Goal: Information Seeking & Learning: Learn about a topic

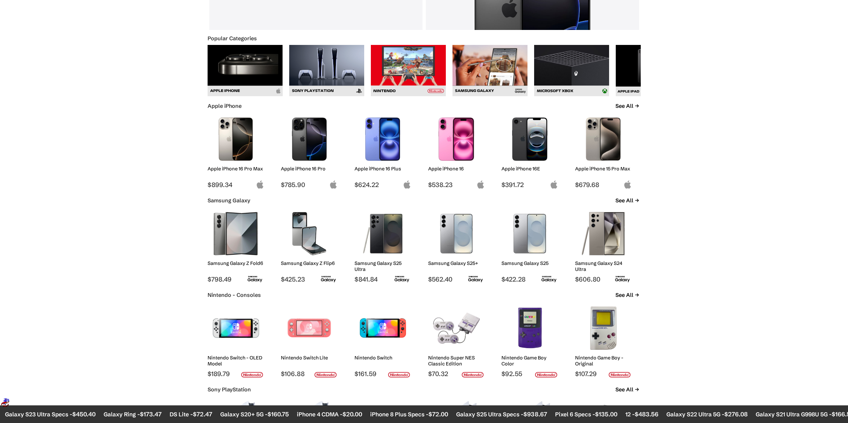
scroll to position [300, 0]
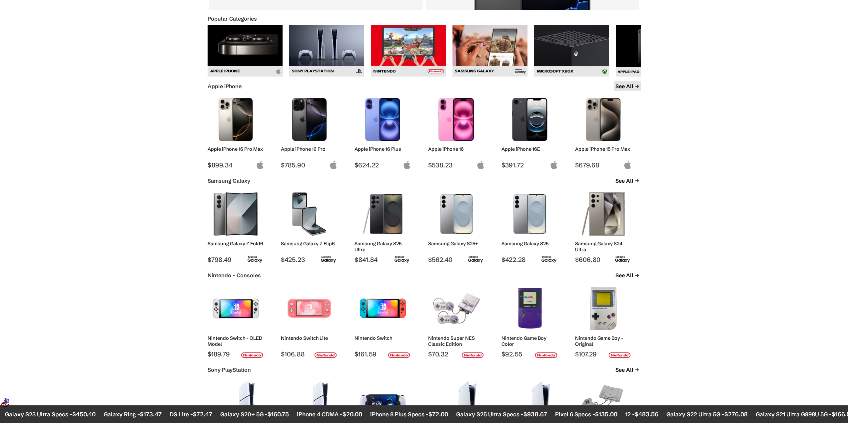
click at [621, 84] on link "See All" at bounding box center [626, 86] width 27 height 10
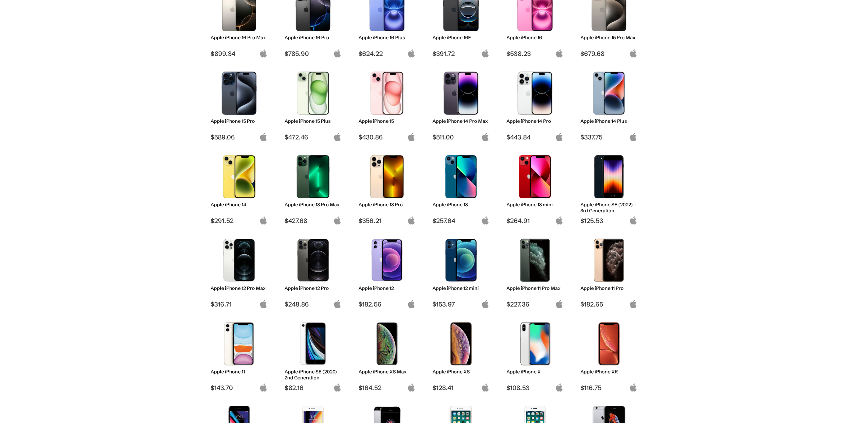
scroll to position [133, 0]
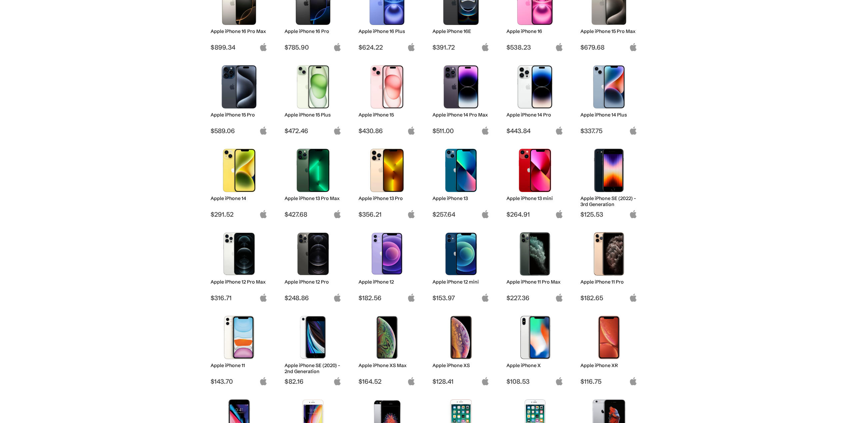
click at [484, 114] on h2 "Apple iPhone 14 Pro Max" at bounding box center [460, 115] width 57 height 6
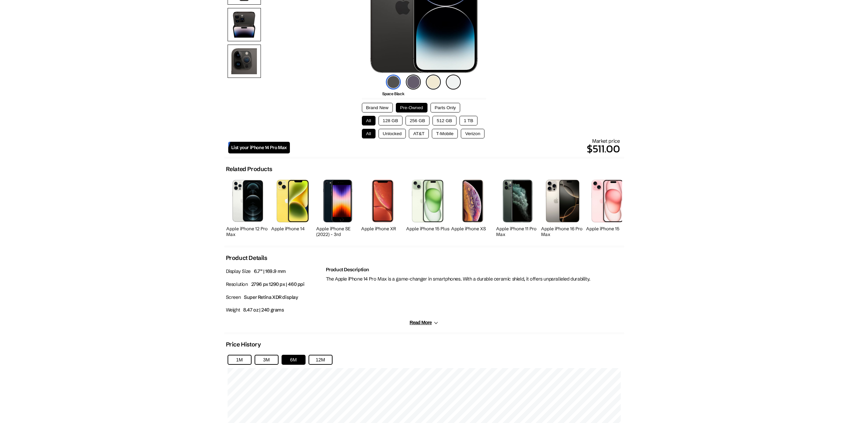
scroll to position [133, 0]
click at [385, 137] on button "Unlocked" at bounding box center [392, 134] width 28 height 10
click at [426, 122] on button "256 GB" at bounding box center [417, 121] width 24 height 10
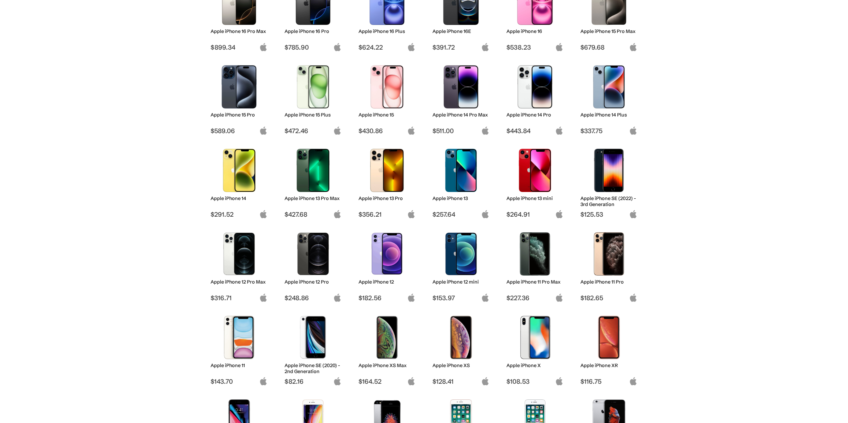
click at [252, 275] on img at bounding box center [238, 253] width 47 height 43
click at [224, 263] on img at bounding box center [238, 253] width 47 height 43
click at [225, 281] on h2 "Apple iPhone 12 Pro Max" at bounding box center [238, 282] width 57 height 6
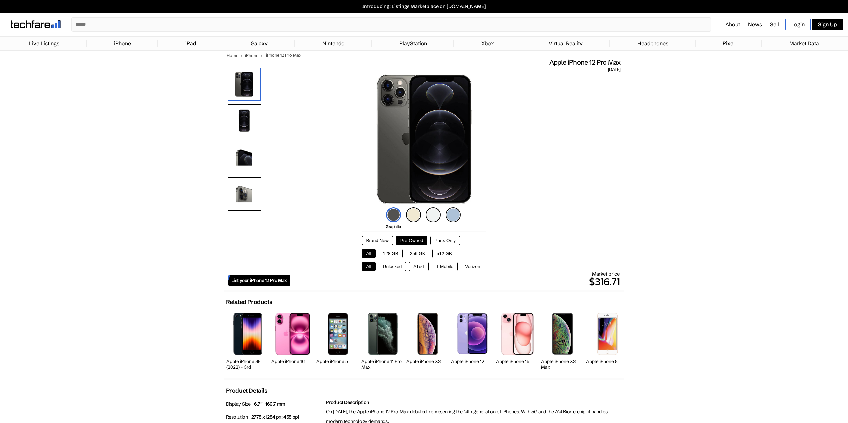
click at [392, 250] on button "128 GB" at bounding box center [390, 254] width 24 height 10
click at [401, 265] on button "Unlocked" at bounding box center [392, 267] width 28 height 10
click at [456, 214] on img at bounding box center [453, 214] width 15 height 15
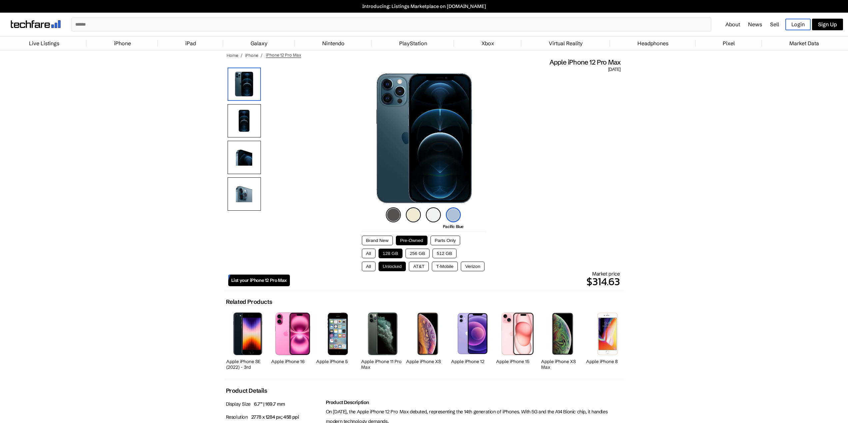
click at [798, 189] on body "Introducing: Listings Marketplace on techfare.com ✕ About News Sell Login Sign …" at bounding box center [424, 408] width 848 height 817
